Goal: Information Seeking & Learning: Check status

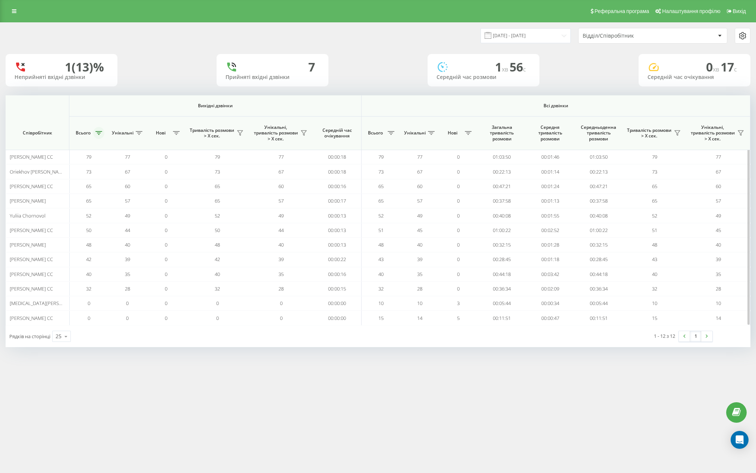
click at [100, 135] on icon at bounding box center [98, 133] width 7 height 4
click at [149, 192] on button "Застосувати" at bounding box center [150, 190] width 47 height 15
click at [98, 134] on icon at bounding box center [98, 133] width 7 height 4
click at [145, 184] on button "Застосувати" at bounding box center [150, 190] width 47 height 15
click at [104, 134] on button at bounding box center [98, 133] width 11 height 12
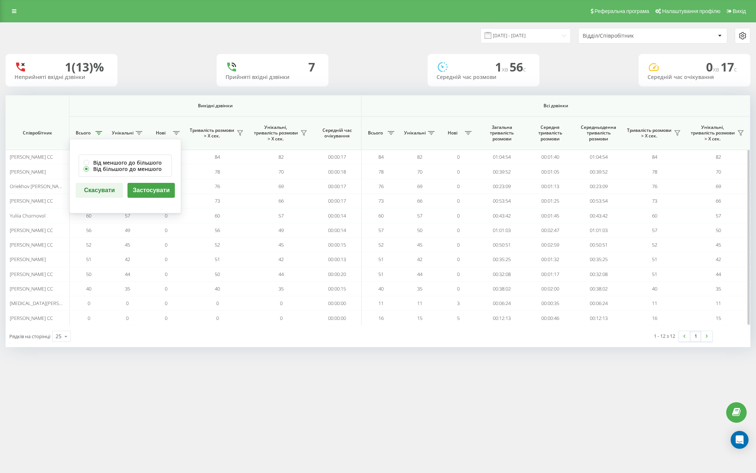
click at [151, 190] on button "Застосувати" at bounding box center [150, 190] width 47 height 15
click at [100, 135] on button at bounding box center [98, 133] width 11 height 12
click at [141, 186] on button "Застосувати" at bounding box center [150, 190] width 47 height 15
click at [97, 133] on icon at bounding box center [98, 133] width 7 height 4
click at [169, 193] on button "Застосувати" at bounding box center [150, 190] width 47 height 15
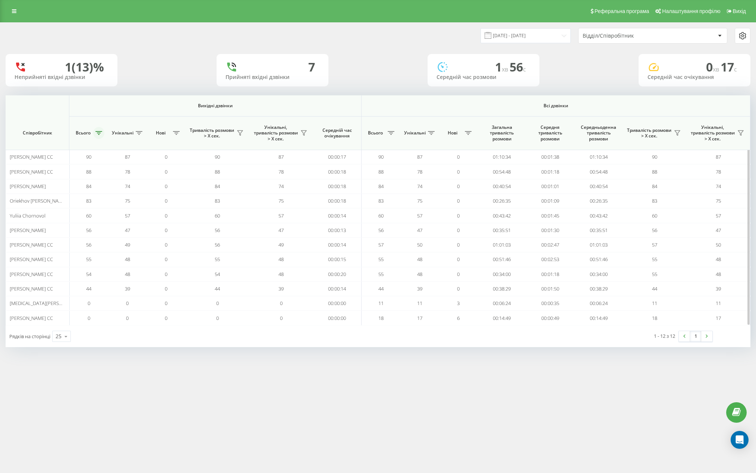
click at [97, 130] on button at bounding box center [98, 133] width 11 height 12
click at [144, 187] on button "Застосувати" at bounding box center [150, 190] width 47 height 15
click at [99, 133] on icon at bounding box center [98, 133] width 7 height 4
click at [154, 187] on button "Застосувати" at bounding box center [150, 190] width 47 height 15
click at [99, 133] on icon at bounding box center [98, 133] width 7 height 4
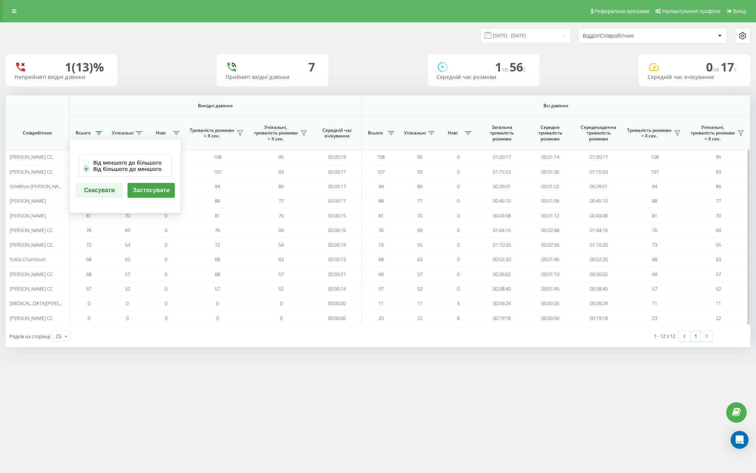
click at [143, 187] on button "Застосувати" at bounding box center [150, 190] width 47 height 15
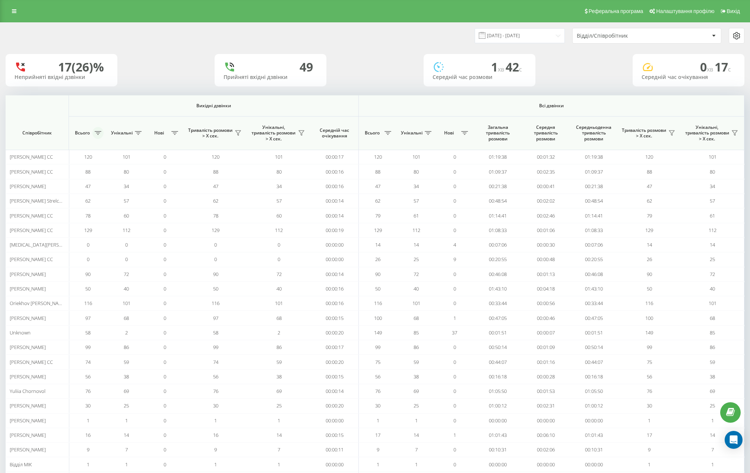
click at [101, 134] on button at bounding box center [97, 133] width 11 height 12
click at [123, 170] on label "Від більшого до меншого" at bounding box center [124, 169] width 83 height 6
radio input "true"
click at [152, 192] on button "Застосувати" at bounding box center [150, 190] width 47 height 15
click at [587, 37] on div "Відділ/Співробітник" at bounding box center [621, 36] width 89 height 6
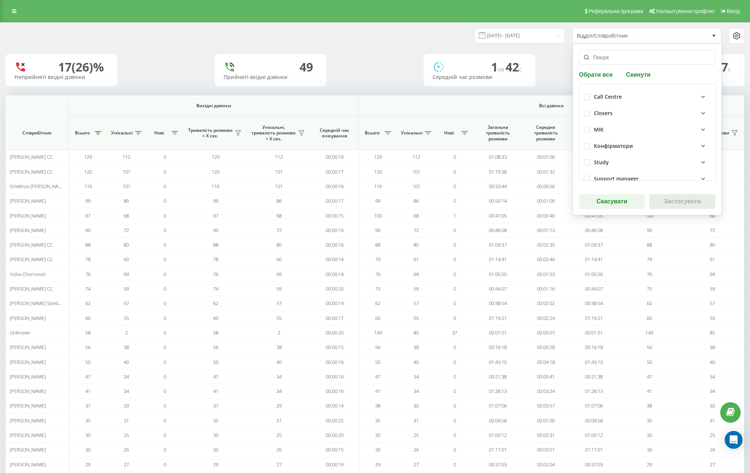
click at [583, 94] on div "Call Centre Closers МІК Конфірматори Study Support manager Аwake Outgoing [PERS…" at bounding box center [647, 132] width 137 height 97
click at [587, 94] on label at bounding box center [587, 94] width 6 height 0
checkbox input "true"
click at [659, 202] on button "Застосувати" at bounding box center [683, 201] width 66 height 15
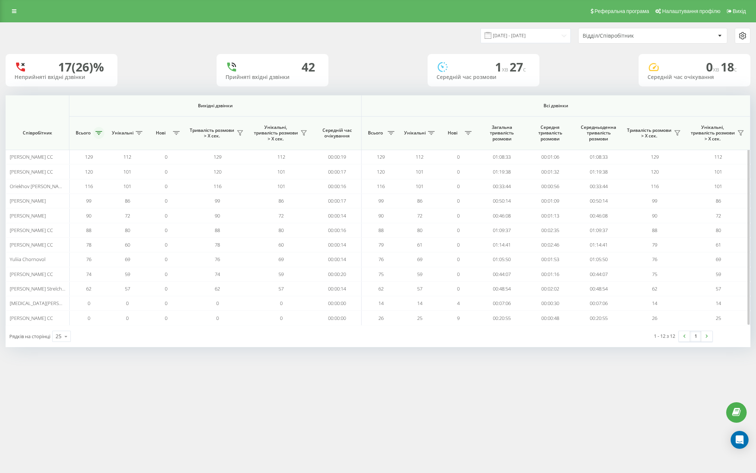
click at [101, 136] on button at bounding box center [98, 133] width 11 height 12
click at [136, 192] on button "Застосувати" at bounding box center [150, 190] width 47 height 15
click at [105, 135] on th "Всього" at bounding box center [88, 134] width 39 height 34
click at [100, 134] on icon at bounding box center [98, 133] width 7 height 4
click at [139, 190] on button "Застосувати" at bounding box center [150, 190] width 47 height 15
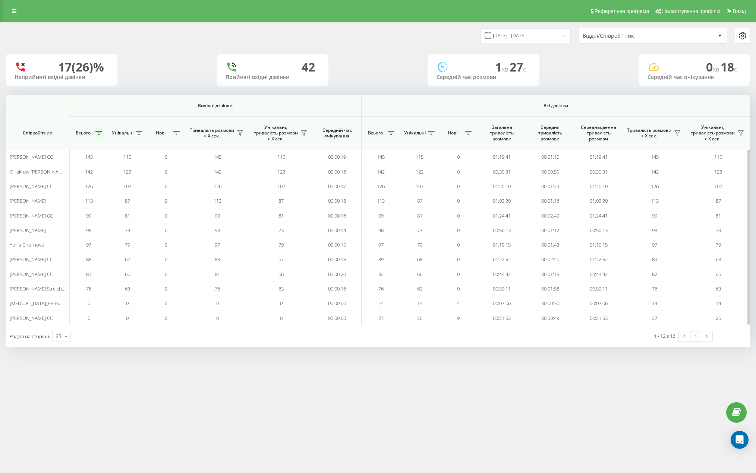
click at [100, 135] on icon at bounding box center [98, 133] width 7 height 4
click at [151, 185] on button "Застосувати" at bounding box center [150, 190] width 47 height 15
click at [97, 133] on icon at bounding box center [98, 133] width 7 height 4
click at [143, 190] on button "Застосувати" at bounding box center [150, 190] width 47 height 15
click at [103, 132] on button at bounding box center [98, 133] width 11 height 12
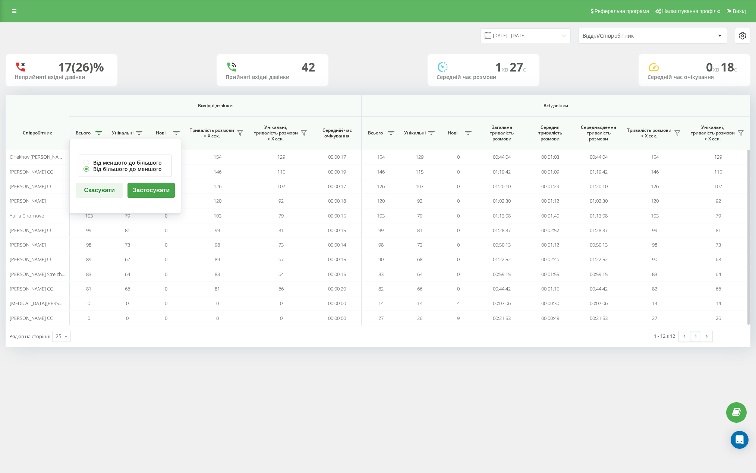
click at [140, 189] on button "Застосувати" at bounding box center [150, 190] width 47 height 15
click at [98, 136] on button at bounding box center [98, 133] width 11 height 12
click at [142, 187] on button "Застосувати" at bounding box center [150, 190] width 47 height 15
click at [100, 133] on icon at bounding box center [98, 133] width 7 height 4
click at [142, 189] on button "Застосувати" at bounding box center [150, 190] width 47 height 15
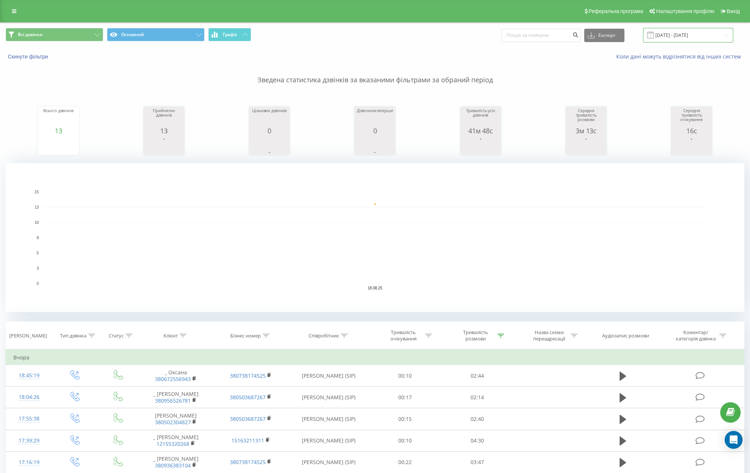
click at [681, 32] on input "[DATE] - [DATE]" at bounding box center [688, 35] width 90 height 15
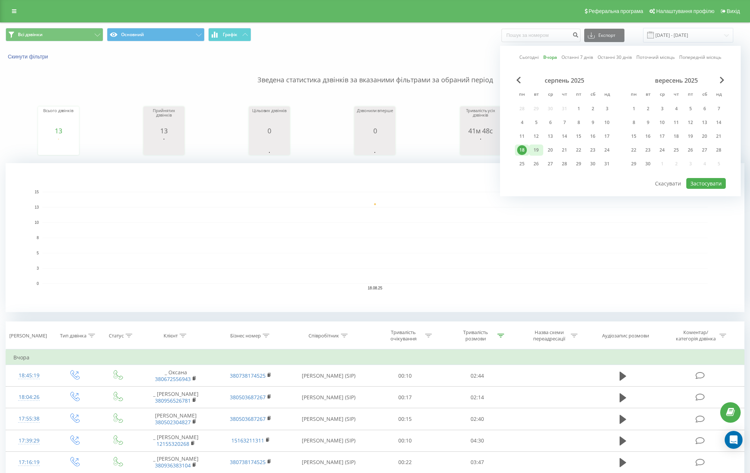
click at [537, 149] on div "19" at bounding box center [536, 150] width 10 height 10
click at [705, 183] on button "Застосувати" at bounding box center [706, 183] width 40 height 11
type input "[DATE] - [DATE]"
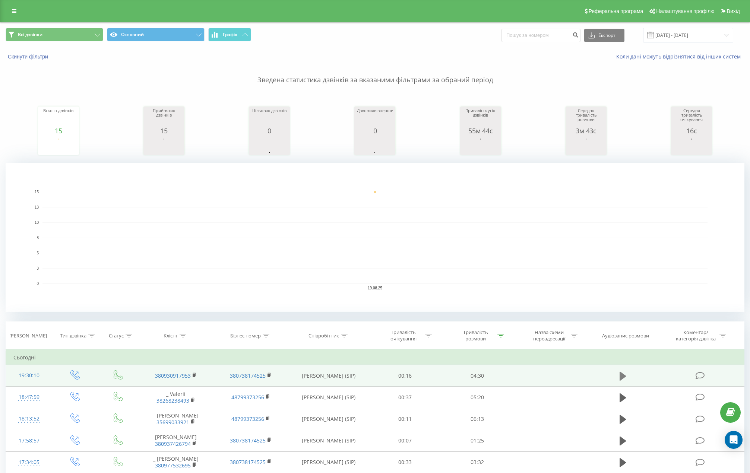
click at [621, 373] on icon at bounding box center [623, 376] width 7 height 9
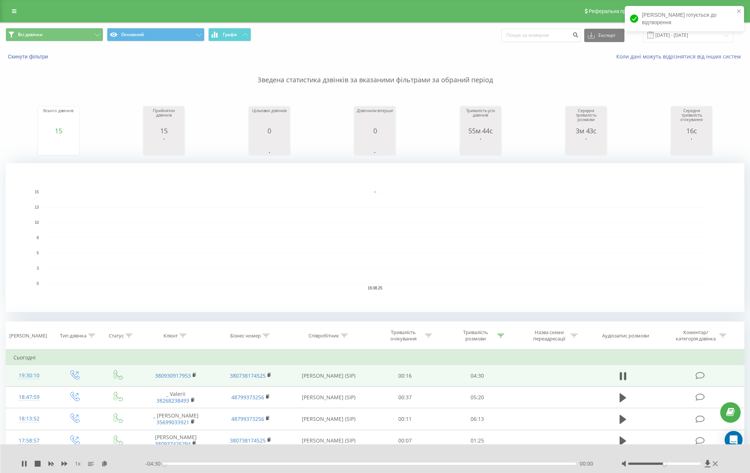
click at [321, 464] on div "00:00" at bounding box center [370, 464] width 412 height 2
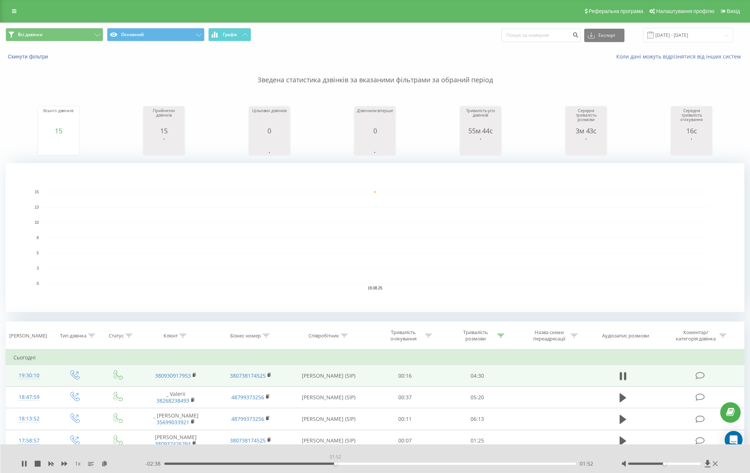
click at [336, 464] on div "01:52" at bounding box center [370, 464] width 412 height 2
click at [347, 465] on div "02:00" at bounding box center [370, 464] width 412 height 2
click at [310, 461] on div "- 02:29 02:01 02:01" at bounding box center [374, 463] width 458 height 7
click at [310, 464] on div "01:36" at bounding box center [370, 464] width 412 height 2
click at [287, 463] on div "01:20" at bounding box center [370, 464] width 412 height 2
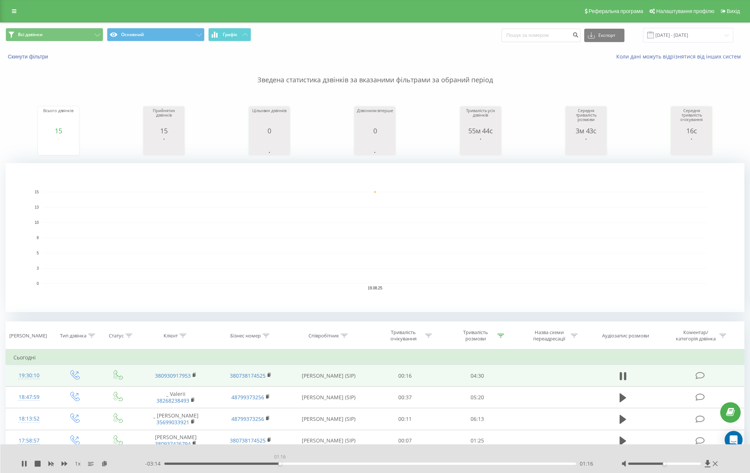
drag, startPoint x: 288, startPoint y: 464, endPoint x: 279, endPoint y: 464, distance: 9.3
click at [279, 464] on div "01:16" at bounding box center [280, 463] width 3 height 3
click at [621, 378] on icon at bounding box center [621, 376] width 2 height 8
click at [525, 465] on div "- 03:08 01:21 01:21" at bounding box center [374, 463] width 458 height 7
click at [525, 464] on div "01:21" at bounding box center [370, 464] width 412 height 2
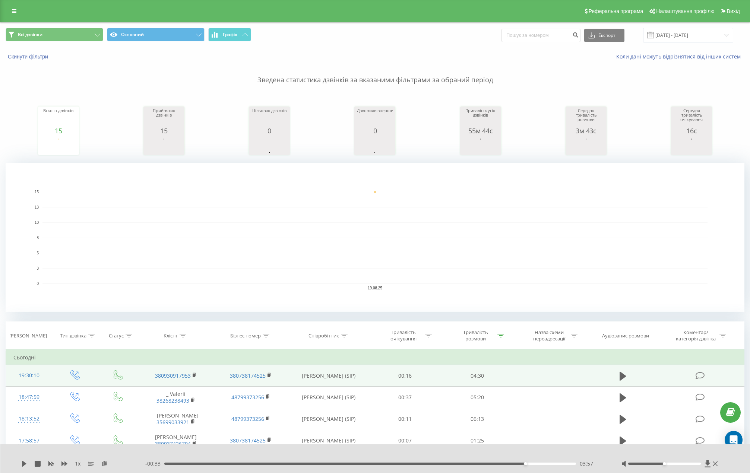
click at [23, 460] on div "1 x - 00:33 03:57 03:57" at bounding box center [375, 459] width 750 height 29
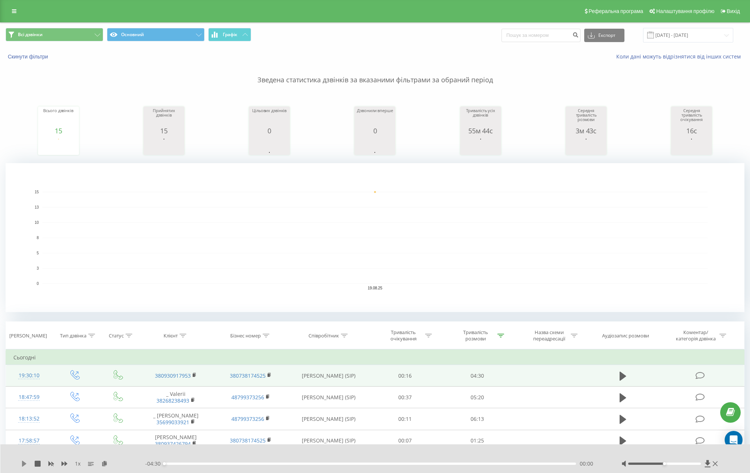
click at [25, 463] on icon at bounding box center [24, 464] width 4 height 6
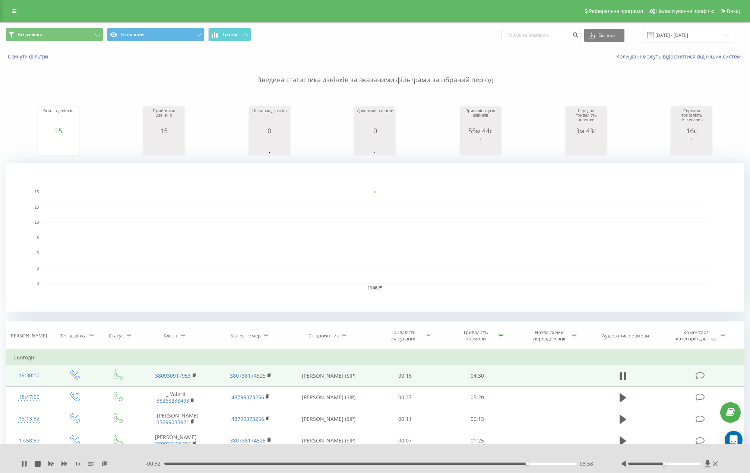
click at [514, 463] on div "03:58" at bounding box center [370, 464] width 412 height 2
click at [528, 464] on div "03:49" at bounding box center [370, 464] width 412 height 2
click at [539, 464] on div "03:59" at bounding box center [370, 464] width 412 height 2
click at [509, 462] on div "- 00:22 04:07 04:07" at bounding box center [374, 463] width 458 height 7
click at [512, 464] on div "03:48" at bounding box center [370, 464] width 412 height 2
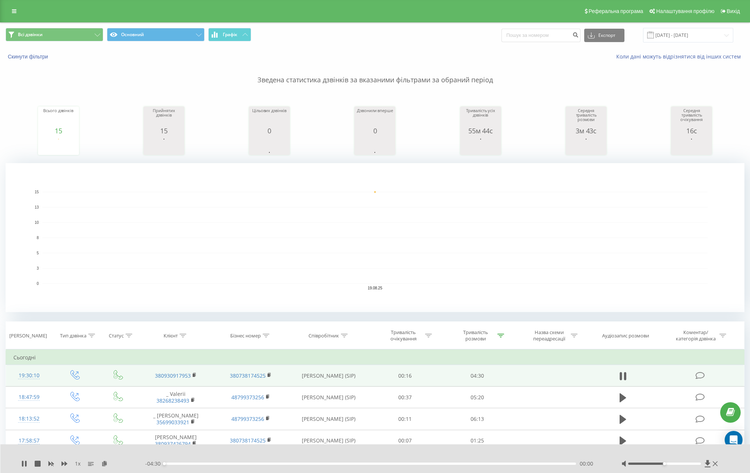
click at [492, 463] on div "00:00" at bounding box center [370, 464] width 412 height 2
drag, startPoint x: 71, startPoint y: 461, endPoint x: 79, endPoint y: 465, distance: 9.2
click at [78, 465] on span "1 x" at bounding box center [78, 463] width 6 height 7
click at [77, 464] on span "1 x" at bounding box center [78, 463] width 6 height 7
drag, startPoint x: 76, startPoint y: 464, endPoint x: 80, endPoint y: 468, distance: 5.9
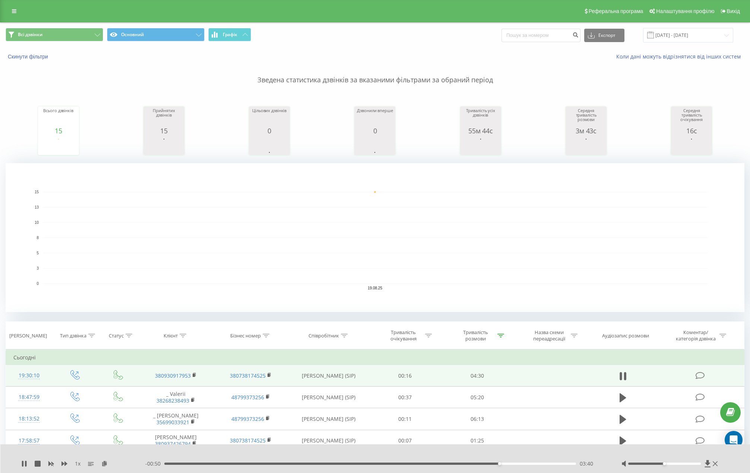
click at [80, 468] on div "1 x - 00:50 03:40 03:40" at bounding box center [375, 459] width 750 height 29
click at [73, 462] on div "1 x" at bounding box center [83, 463] width 124 height 7
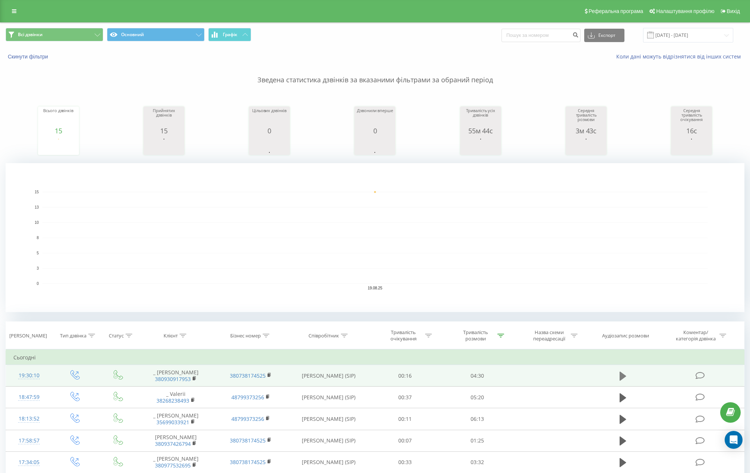
click at [620, 378] on icon at bounding box center [623, 376] width 7 height 9
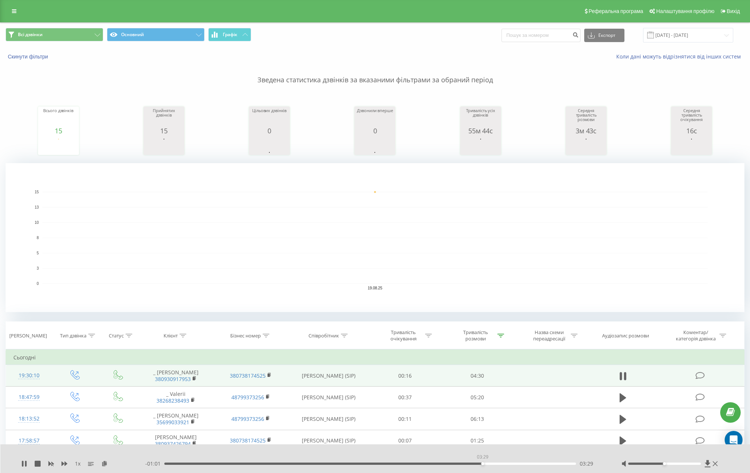
click at [483, 464] on div "03:29" at bounding box center [370, 464] width 412 height 2
click at [465, 464] on div "03:17" at bounding box center [370, 464] width 412 height 2
click at [444, 464] on div "03:03" at bounding box center [370, 464] width 412 height 2
click at [411, 463] on div "03:07" at bounding box center [370, 464] width 412 height 2
click at [366, 464] on div "02:12" at bounding box center [370, 464] width 412 height 2
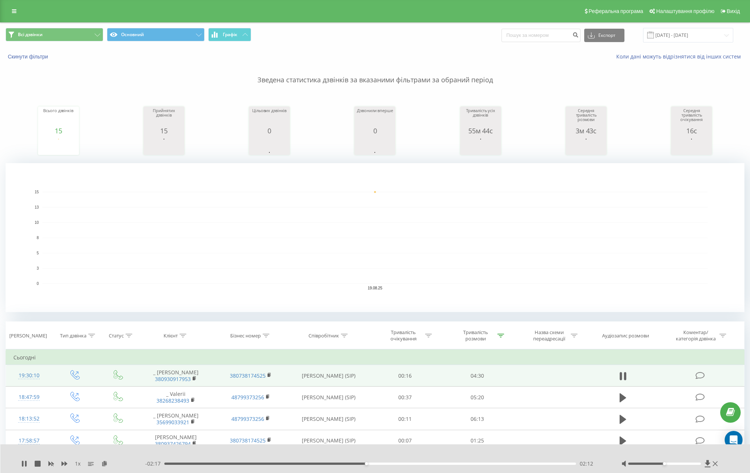
click at [353, 464] on div "02:12" at bounding box center [370, 464] width 412 height 2
click at [359, 464] on div "02:04" at bounding box center [370, 464] width 412 height 2
click at [363, 464] on div "02:08" at bounding box center [370, 464] width 412 height 2
click at [22, 467] on div "1 x" at bounding box center [83, 463] width 124 height 7
click at [23, 463] on icon at bounding box center [22, 464] width 1 height 6
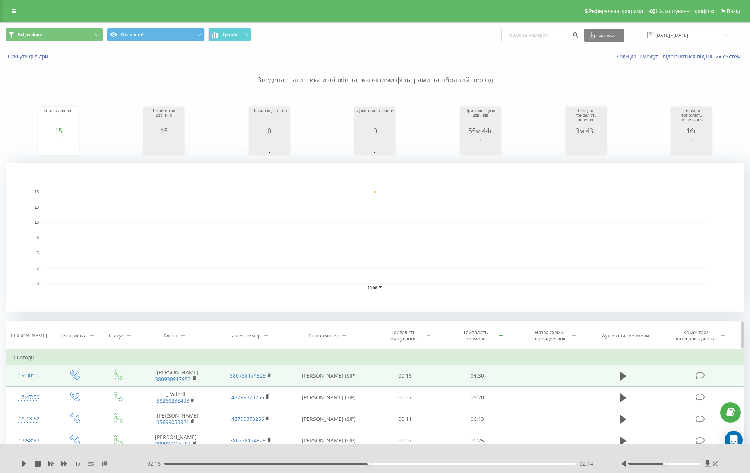
click at [502, 337] on icon at bounding box center [501, 336] width 7 height 4
click at [499, 403] on span "OK" at bounding box center [493, 404] width 21 height 12
